Goal: Information Seeking & Learning: Learn about a topic

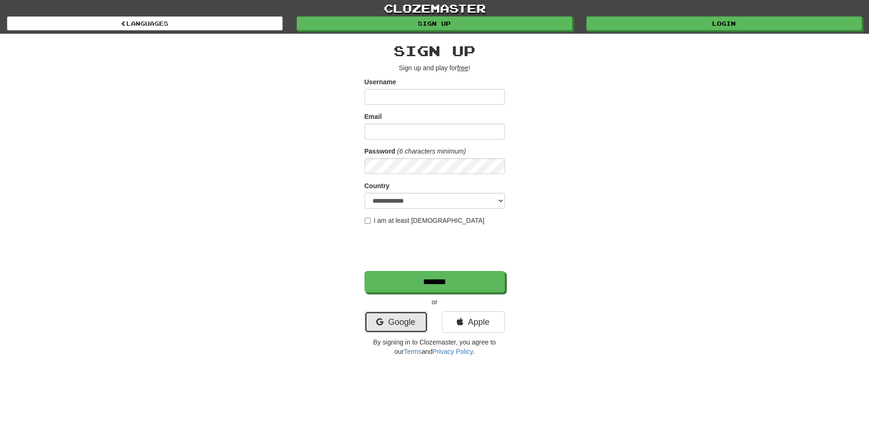
click at [419, 317] on link "Google" at bounding box center [396, 322] width 63 height 22
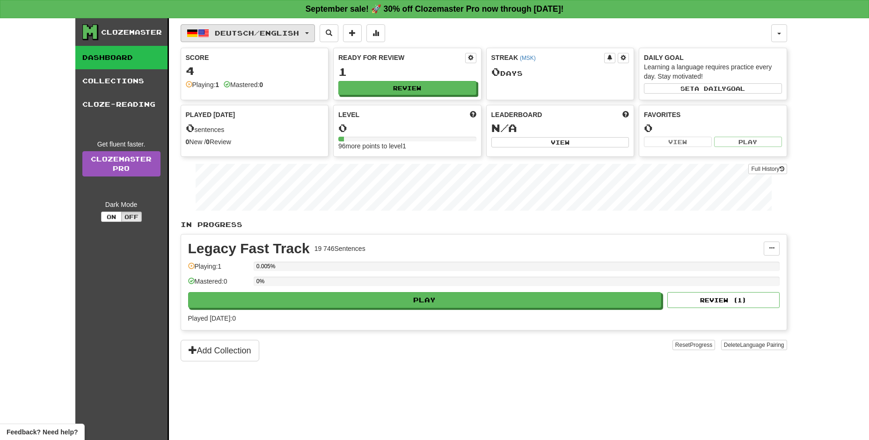
click at [227, 39] on button "Deutsch / English" at bounding box center [248, 33] width 134 height 18
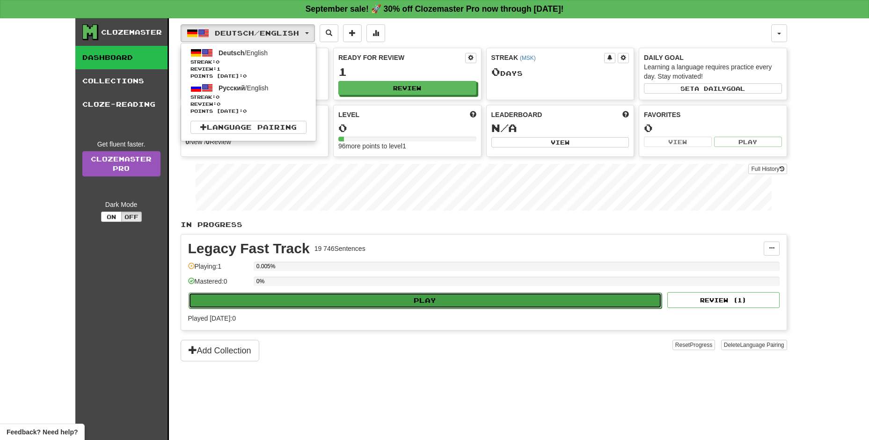
click at [262, 304] on button "Play" at bounding box center [426, 301] width 474 height 16
select select "**"
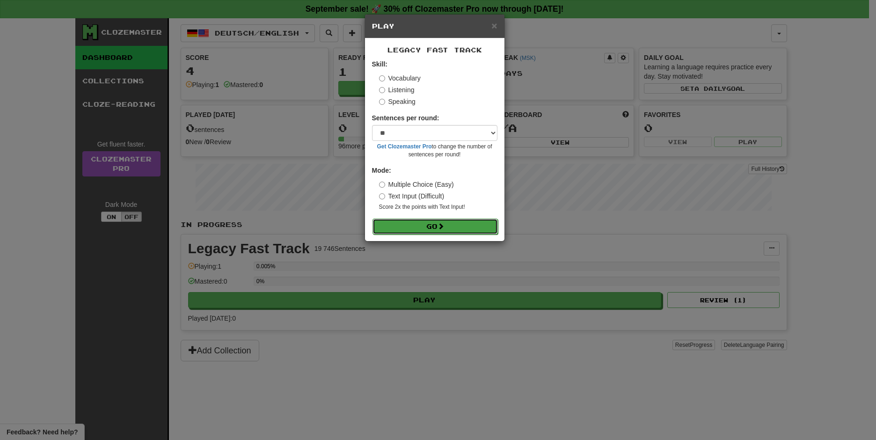
click at [422, 221] on button "Go" at bounding box center [435, 227] width 125 height 16
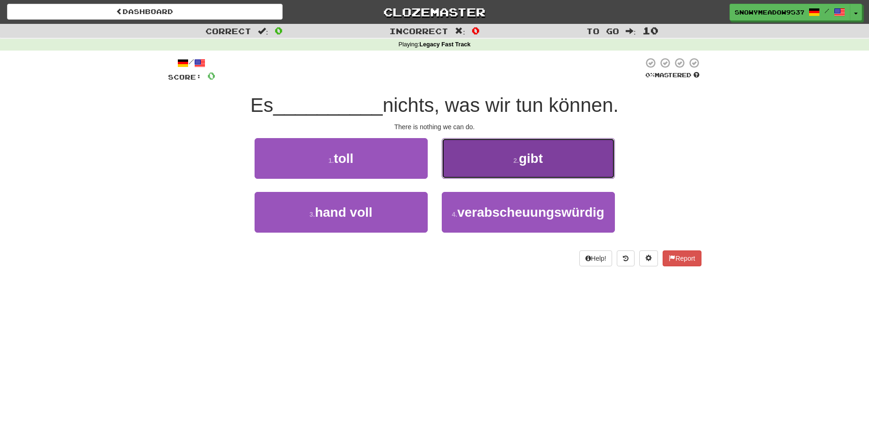
click at [470, 162] on button "2 . gibt" at bounding box center [528, 158] width 173 height 41
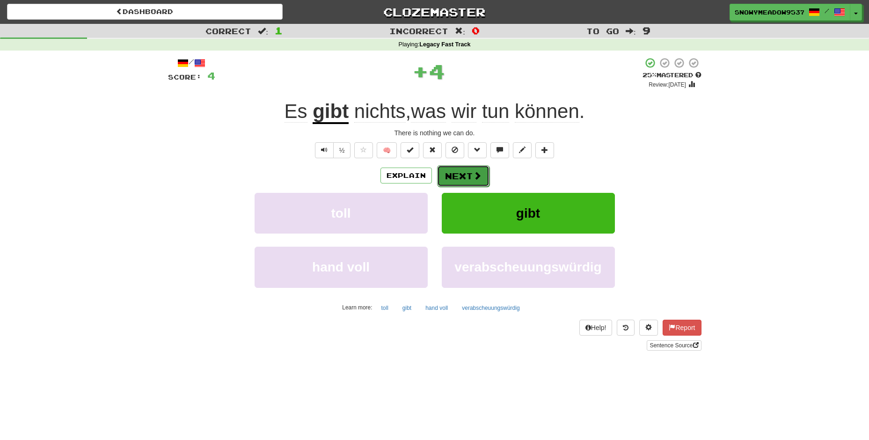
click at [452, 172] on button "Next" at bounding box center [463, 176] width 52 height 22
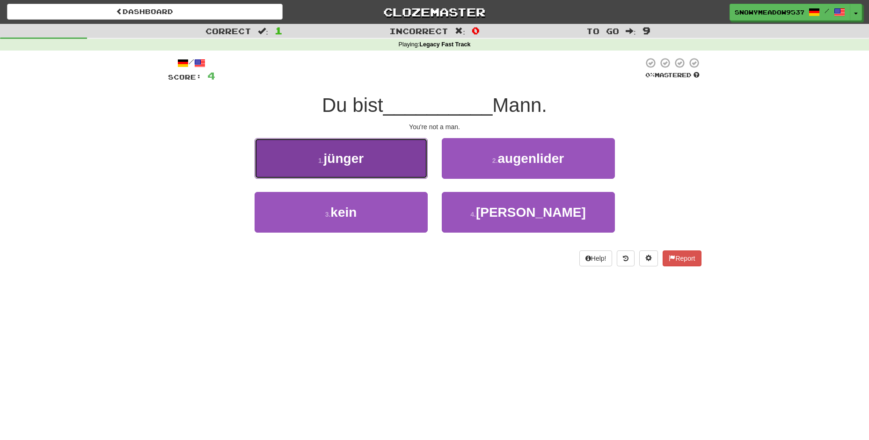
click at [368, 163] on button "1 . jünger" at bounding box center [341, 158] width 173 height 41
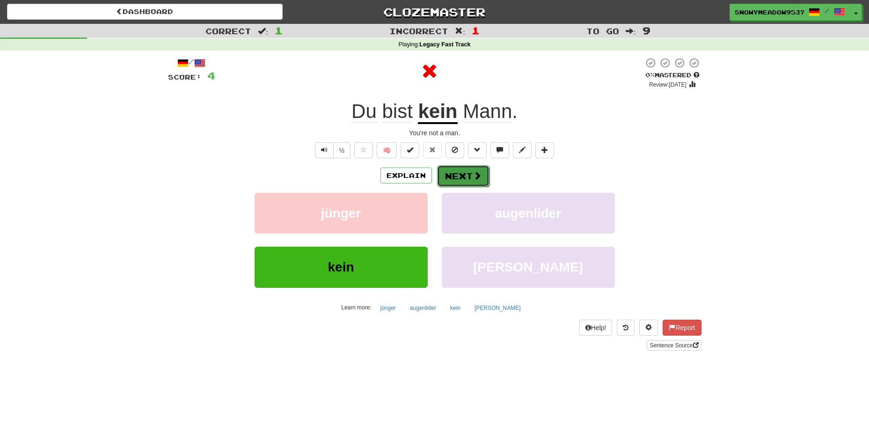
click at [464, 176] on button "Next" at bounding box center [463, 176] width 52 height 22
